Goal: Task Accomplishment & Management: Use online tool/utility

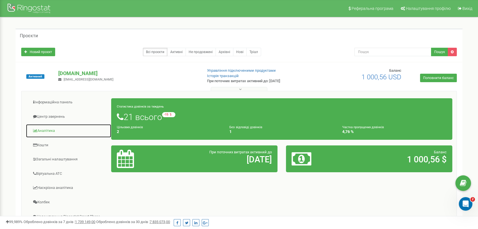
click at [50, 130] on link "Аналiтика" at bounding box center [69, 131] width 86 height 14
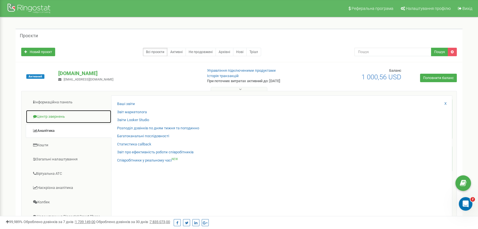
click at [59, 118] on link "Центр звернень" at bounding box center [69, 117] width 86 height 14
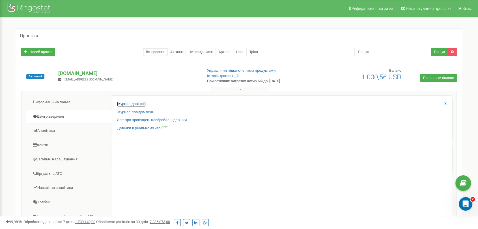
click at [121, 105] on link "Журнал дзвінків" at bounding box center [131, 104] width 29 height 5
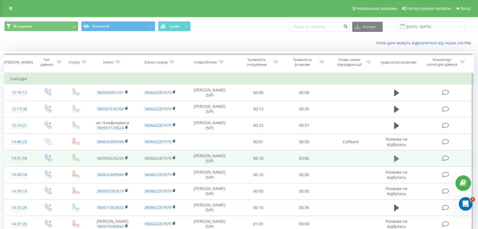
click at [398, 159] on icon at bounding box center [396, 158] width 5 height 7
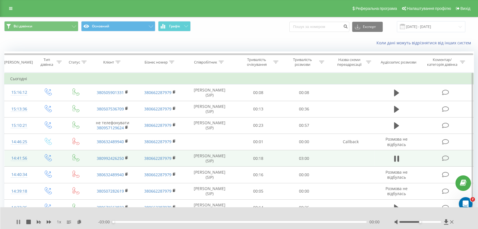
click at [18, 220] on icon at bounding box center [17, 222] width 1 height 5
click at [445, 220] on icon at bounding box center [446, 221] width 4 height 5
